Goal: Check status

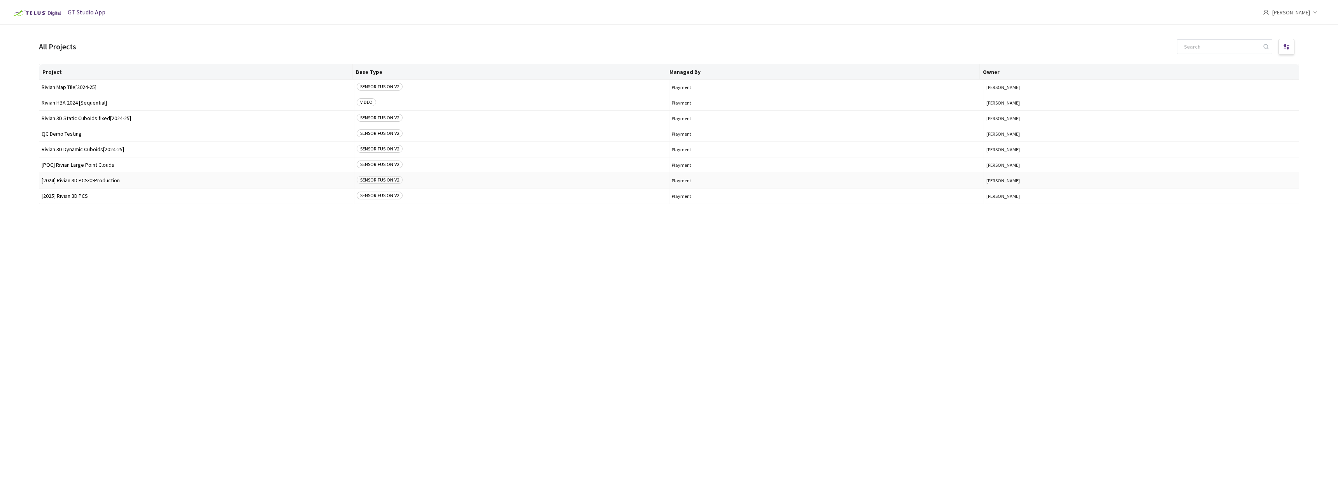
click at [102, 178] on span "[2024] Rivian 3D PCS<>Production" at bounding box center [197, 181] width 310 height 6
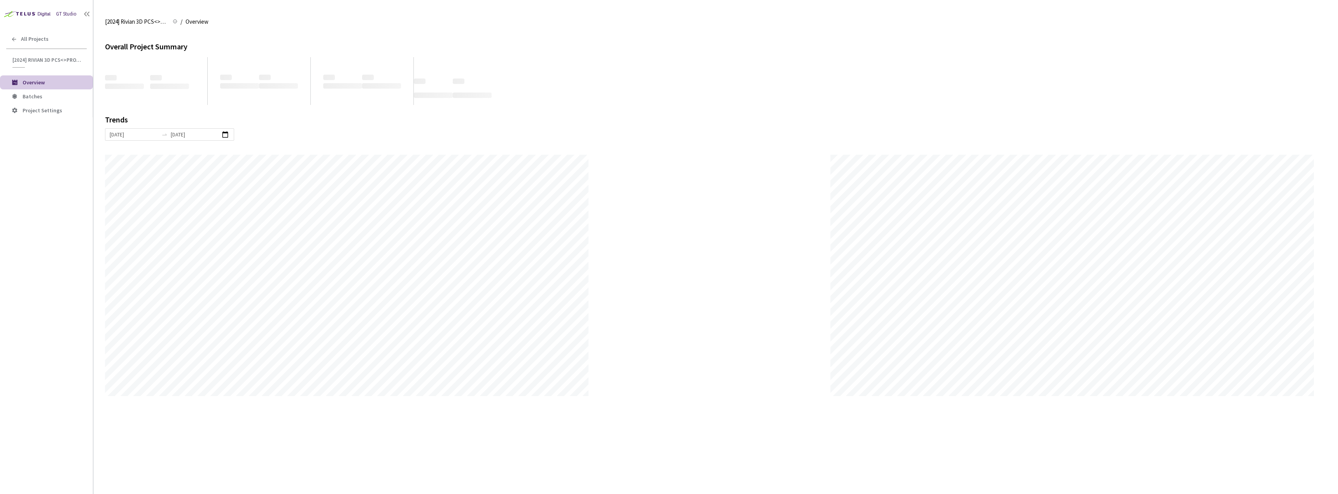
scroll to position [494, 1338]
click at [16, 95] on icon at bounding box center [15, 97] width 8 height 8
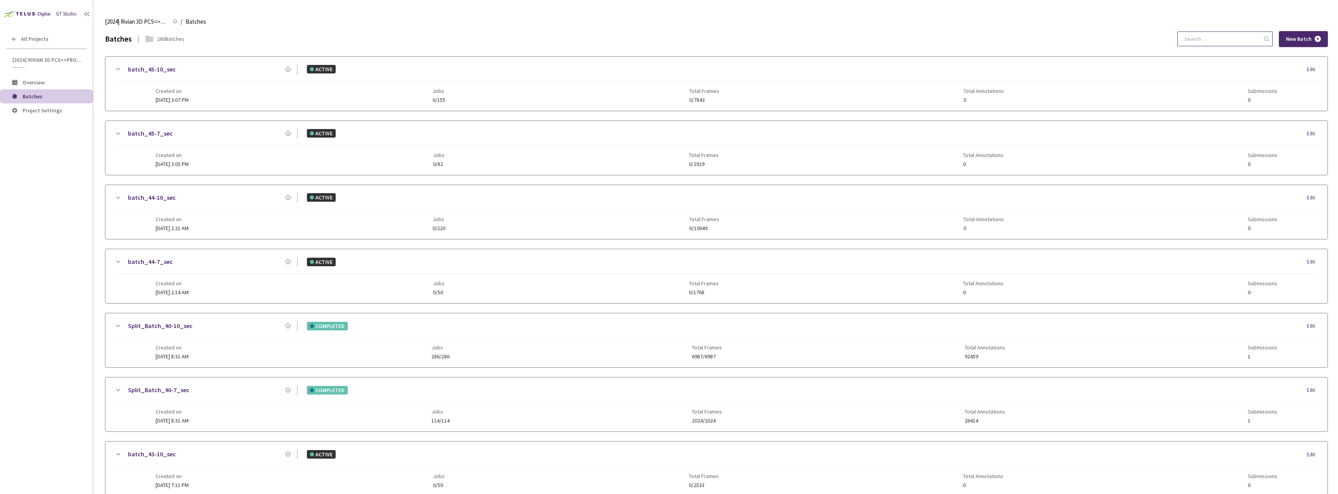
click at [1202, 34] on input at bounding box center [1221, 39] width 83 height 14
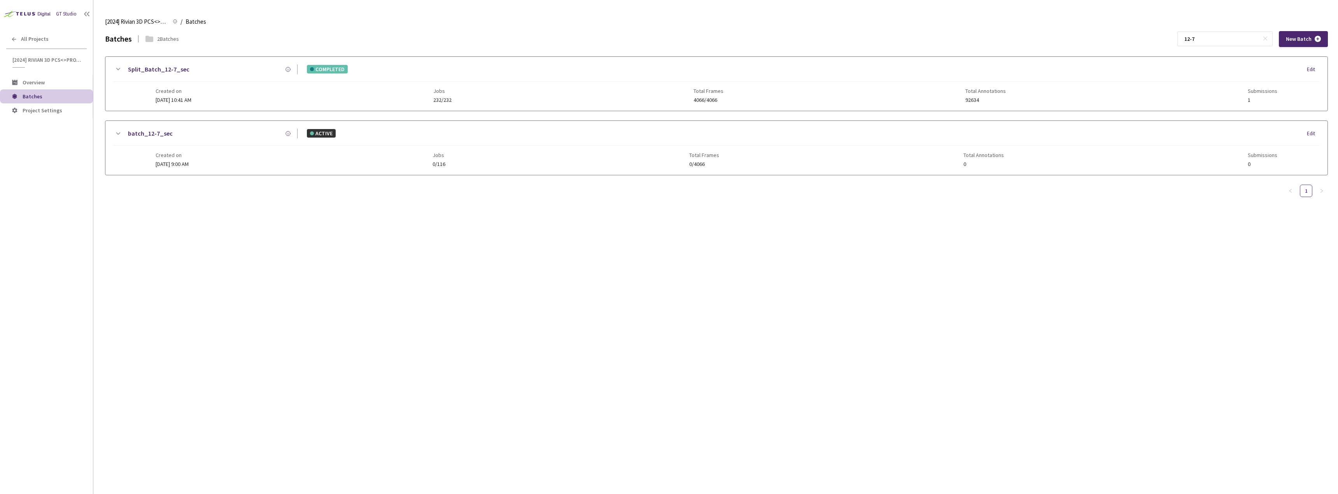
type input "12-7"
click at [175, 97] on span "[DATE] 10:41 AM" at bounding box center [174, 99] width 36 height 7
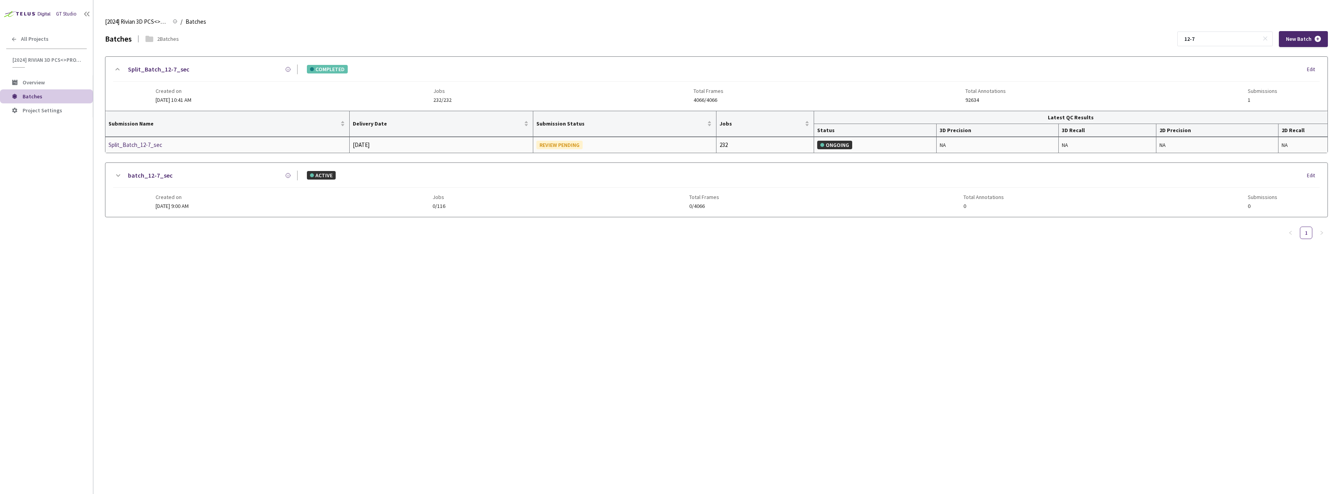
click at [133, 146] on div "Split_Batch_12-7_sec" at bounding box center [150, 144] width 82 height 9
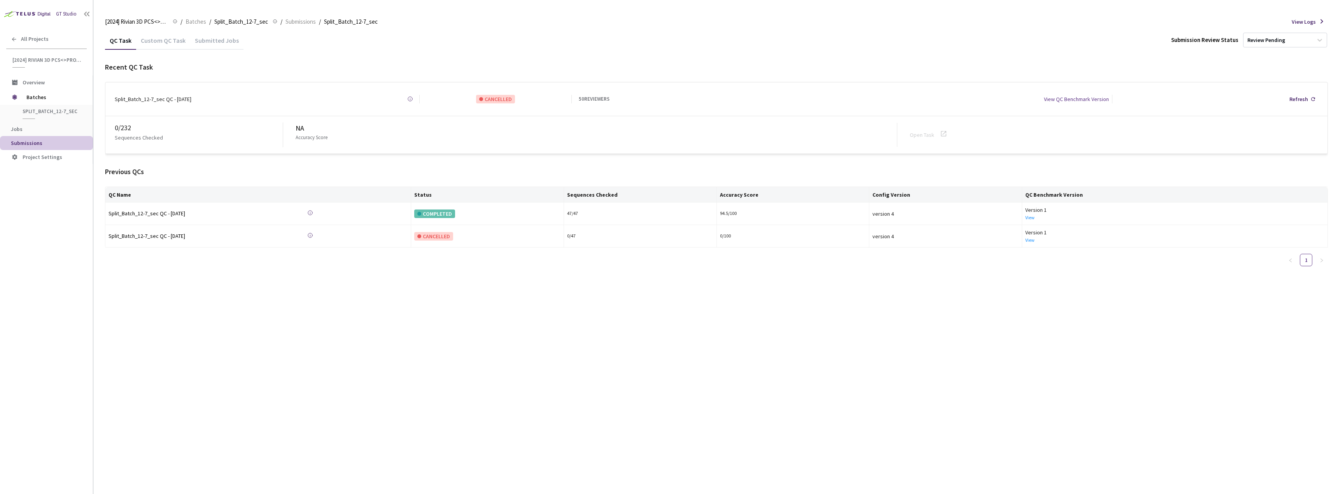
click at [154, 37] on div "Custom QC Task" at bounding box center [163, 43] width 54 height 13
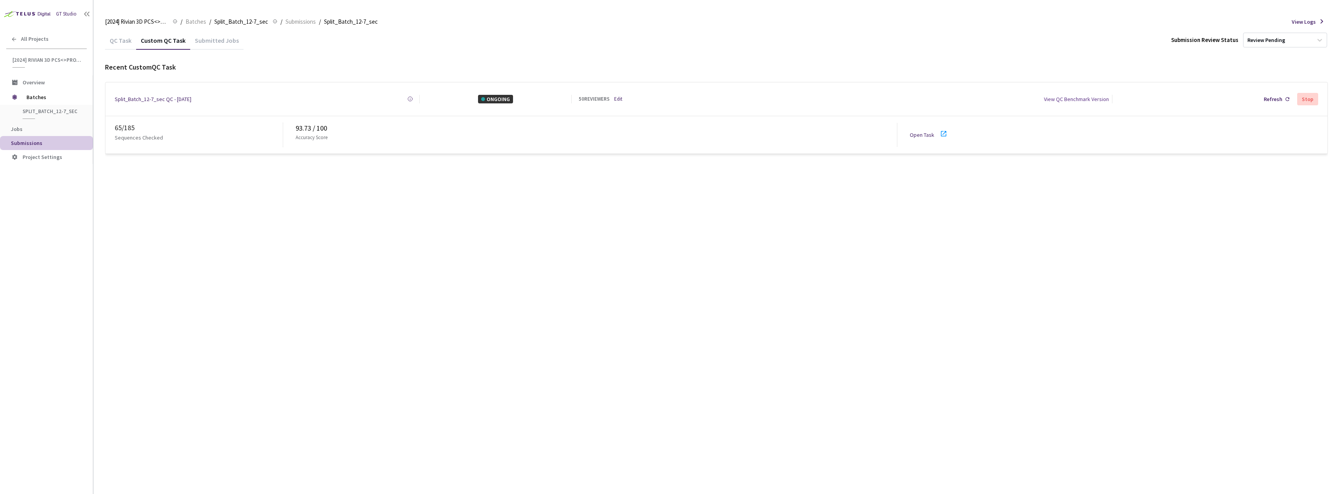
click at [916, 123] on div "65 / 185 Sequences Checked 93.73 / 100 Accuracy Score Open Task" at bounding box center [716, 134] width 1222 height 37
click at [919, 131] on div "Open Task" at bounding box center [924, 135] width 29 height 9
